Goal: Task Accomplishment & Management: Complete application form

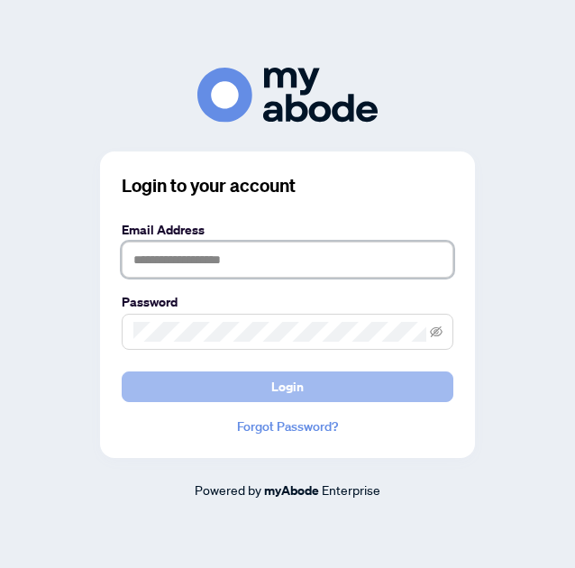
type input "**********"
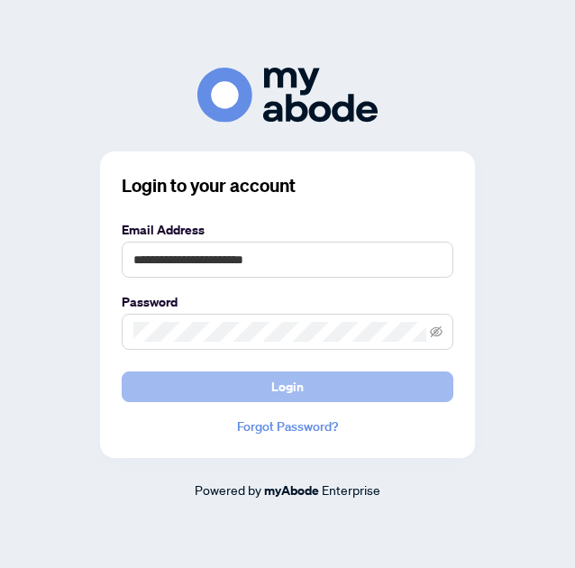
click at [287, 390] on span "Login" at bounding box center [287, 386] width 32 height 29
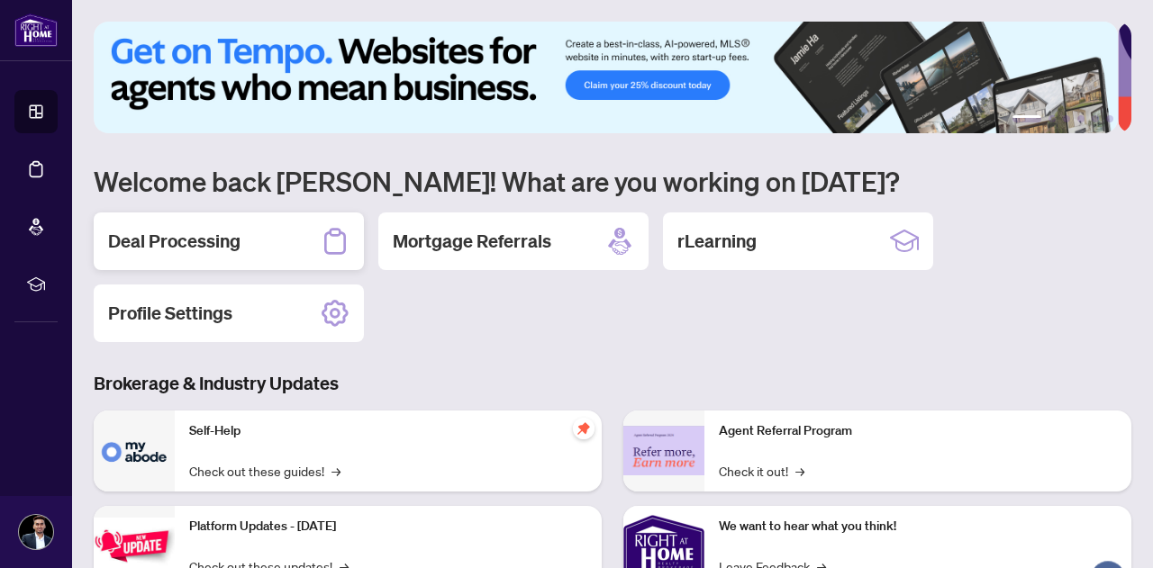
click at [228, 235] on h2 "Deal Processing" at bounding box center [174, 241] width 132 height 25
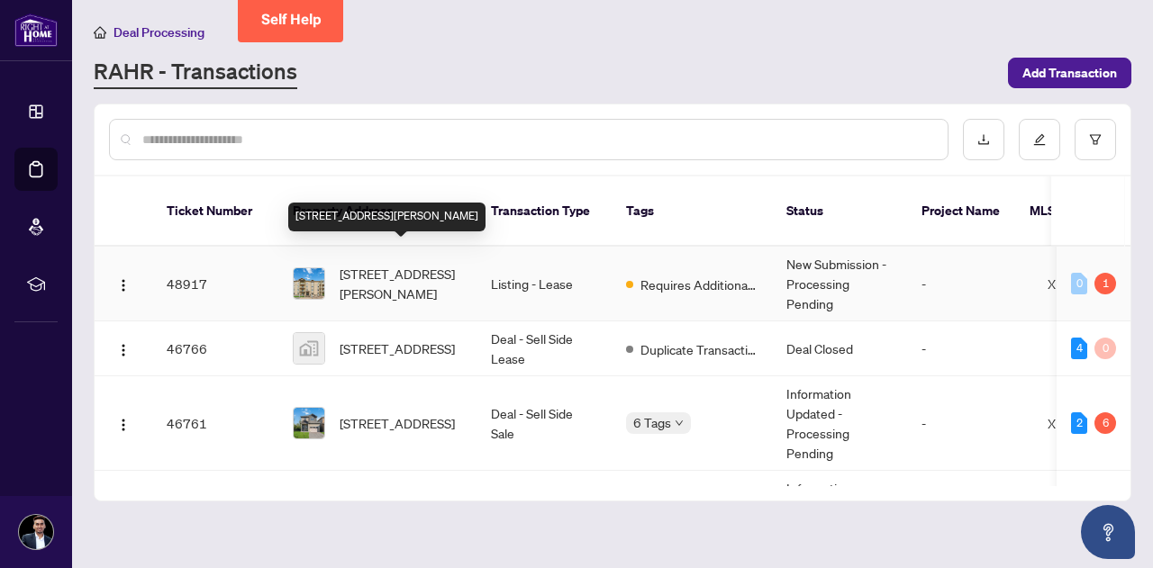
click at [364, 267] on span "[STREET_ADDRESS][PERSON_NAME]" at bounding box center [401, 284] width 123 height 40
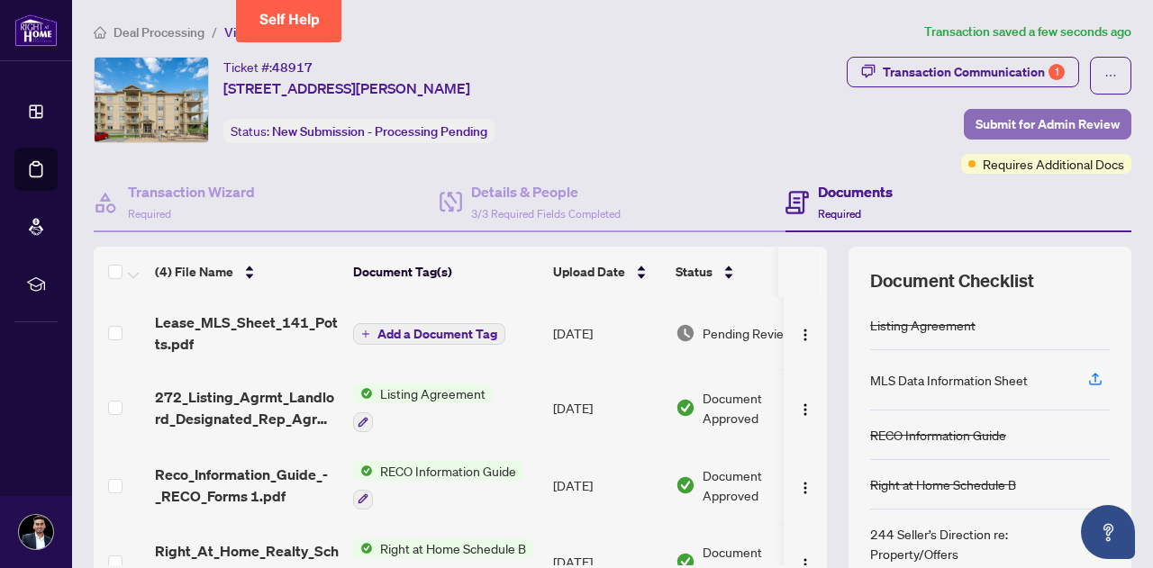
click at [574, 112] on span "Submit for Admin Review" at bounding box center [1048, 124] width 144 height 29
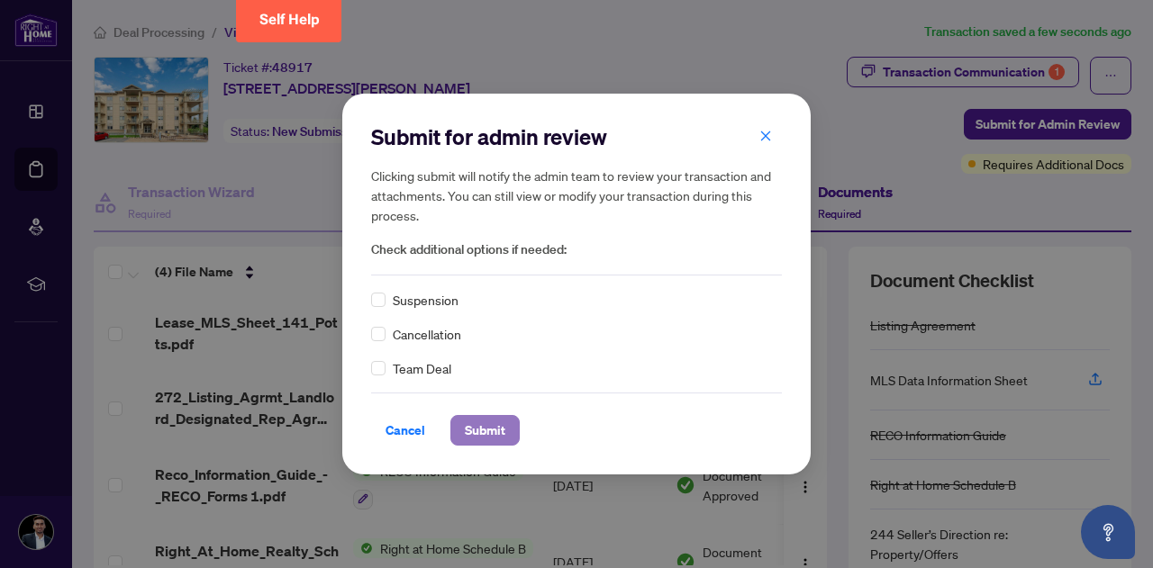
click at [486, 441] on span "Submit" at bounding box center [485, 430] width 41 height 29
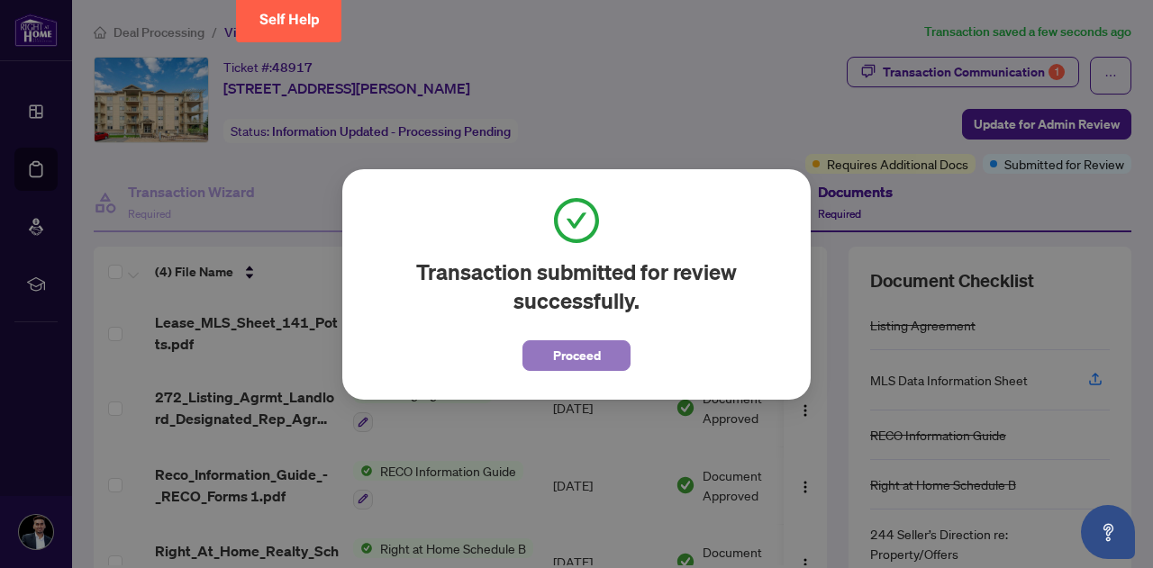
click at [569, 352] on span "Proceed" at bounding box center [577, 355] width 48 height 29
